Goal: Task Accomplishment & Management: Manage account settings

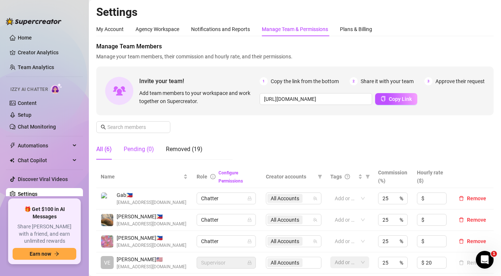
click at [143, 151] on div "Pending (0)" at bounding box center [139, 149] width 30 height 9
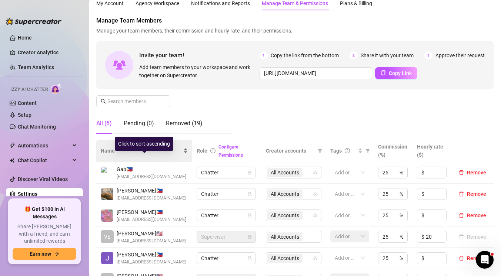
scroll to position [17, 0]
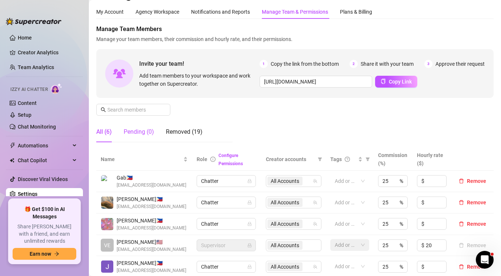
click at [148, 133] on div "Pending (0)" at bounding box center [139, 132] width 30 height 9
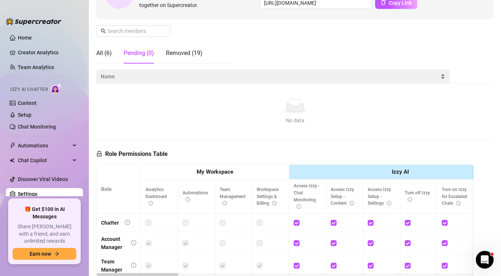
scroll to position [88, 0]
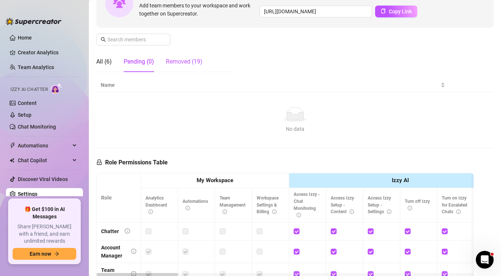
click at [187, 62] on div "Removed (19)" at bounding box center [184, 61] width 37 height 9
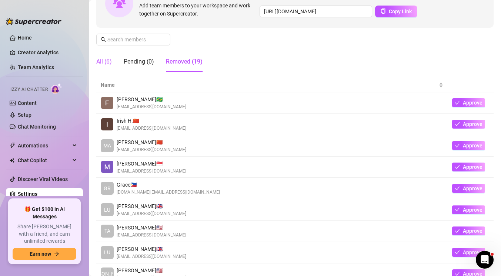
click at [103, 62] on div "All (6)" at bounding box center [104, 61] width 16 height 9
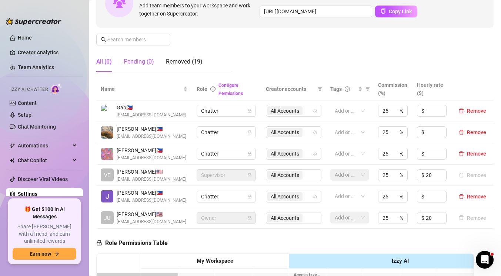
click at [145, 59] on div "Pending (0)" at bounding box center [139, 61] width 30 height 9
